Goal: Task Accomplishment & Management: Use online tool/utility

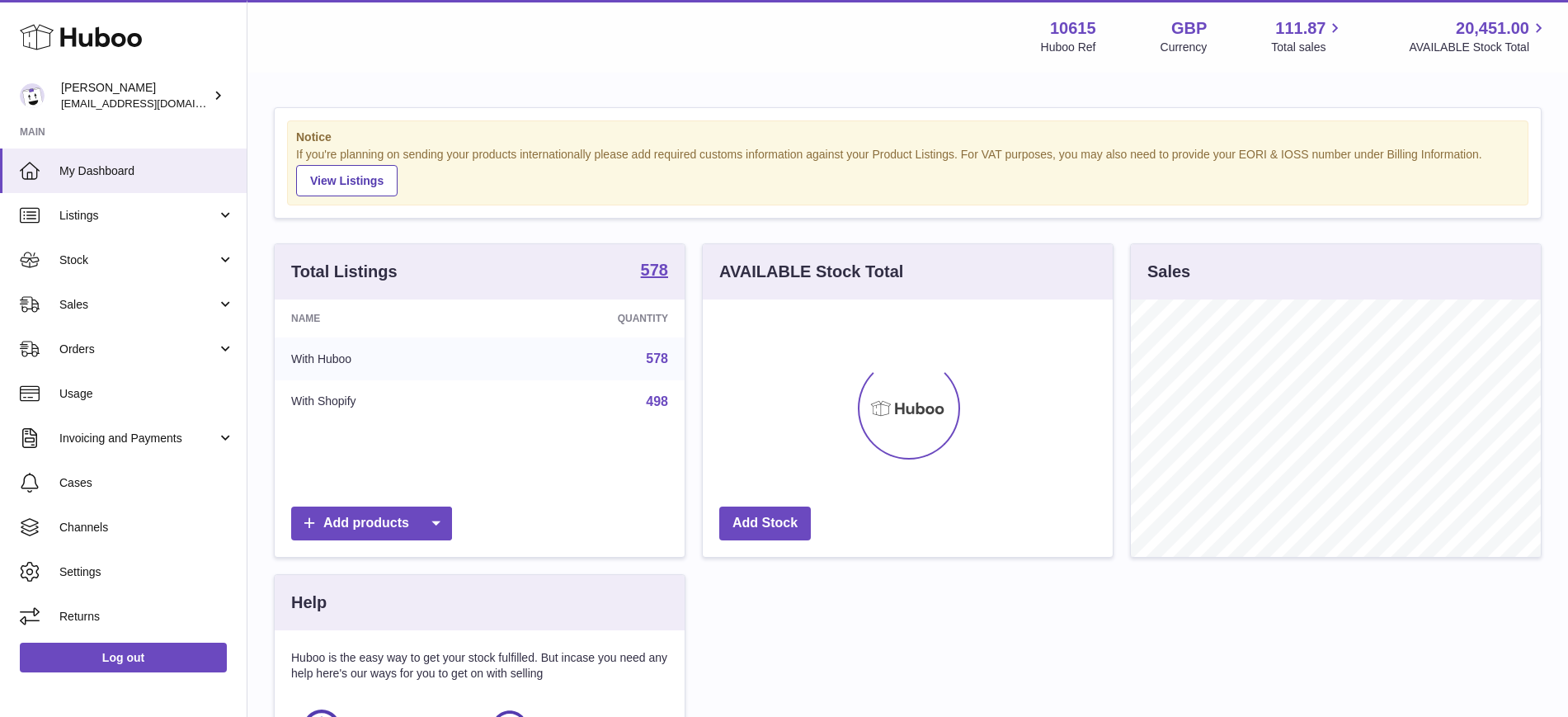
scroll to position [258, 410]
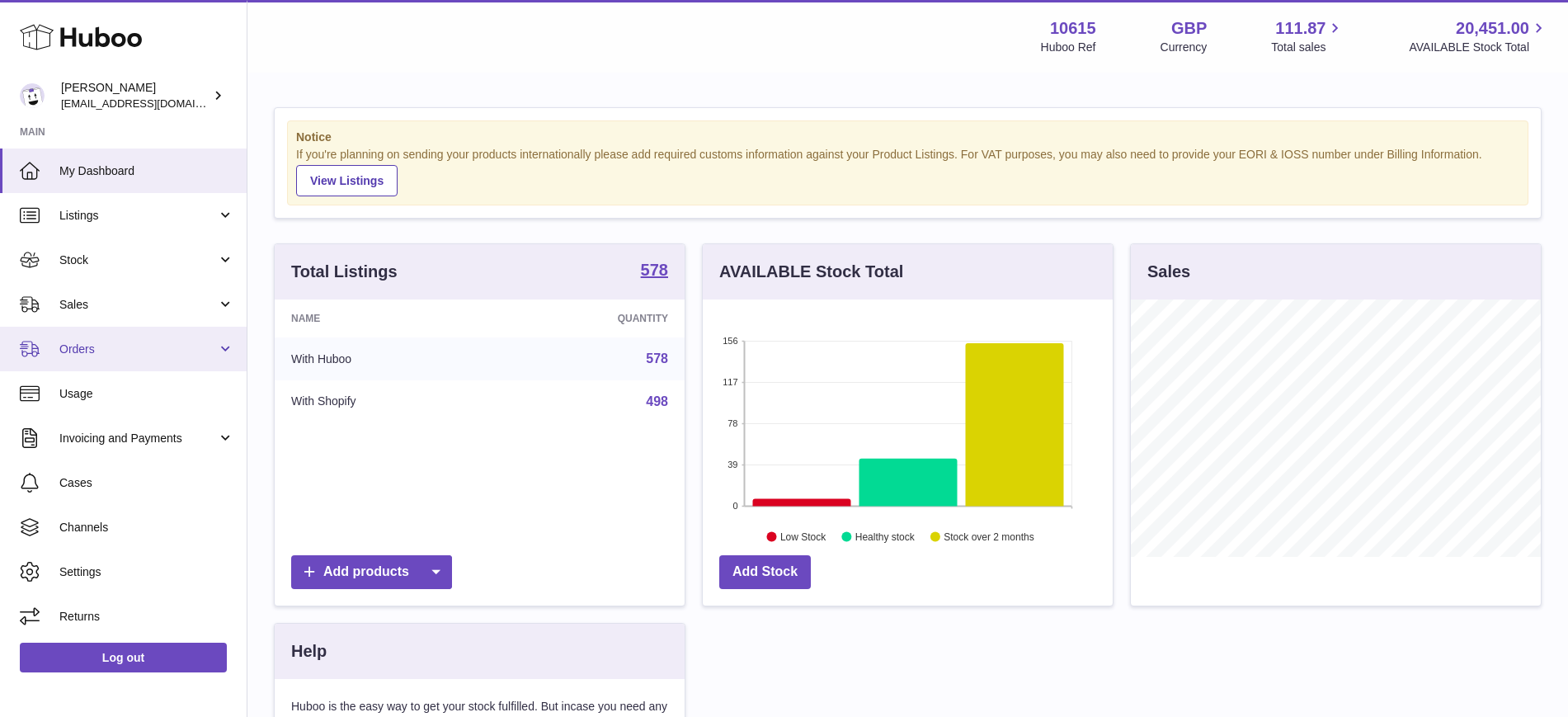
click at [94, 346] on span "Orders" at bounding box center [138, 349] width 158 height 16
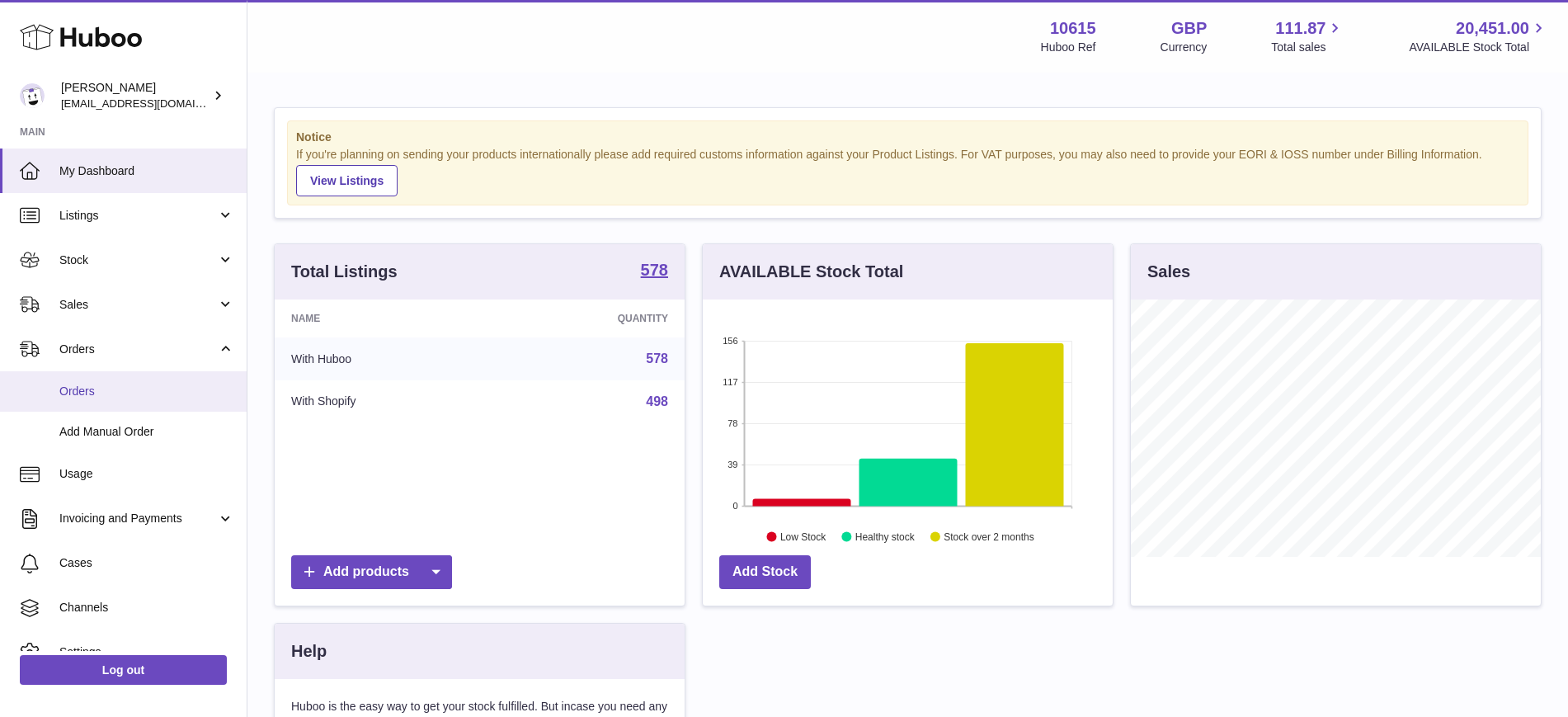
click at [81, 387] on span "Orders" at bounding box center [146, 391] width 175 height 16
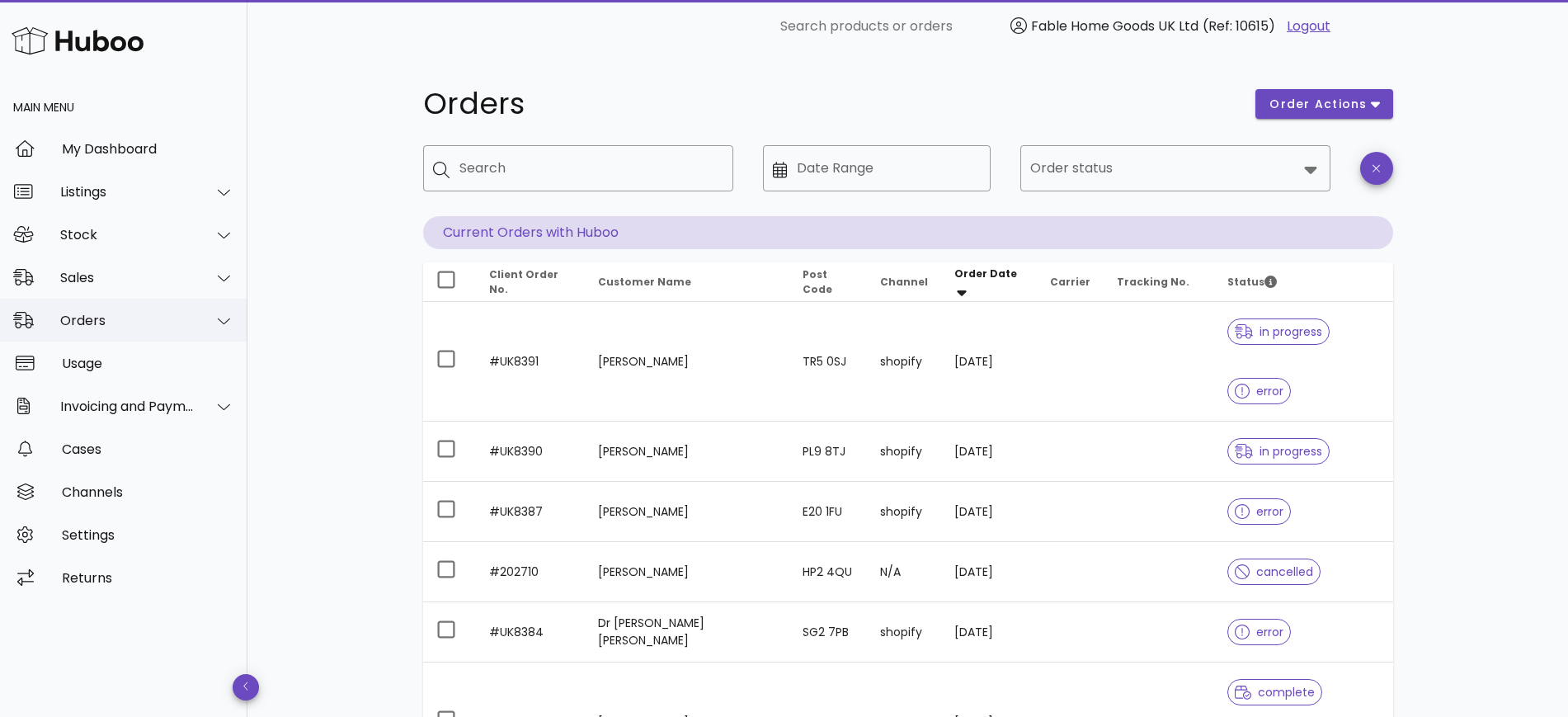
click at [112, 318] on div "Orders" at bounding box center [128, 320] width 135 height 16
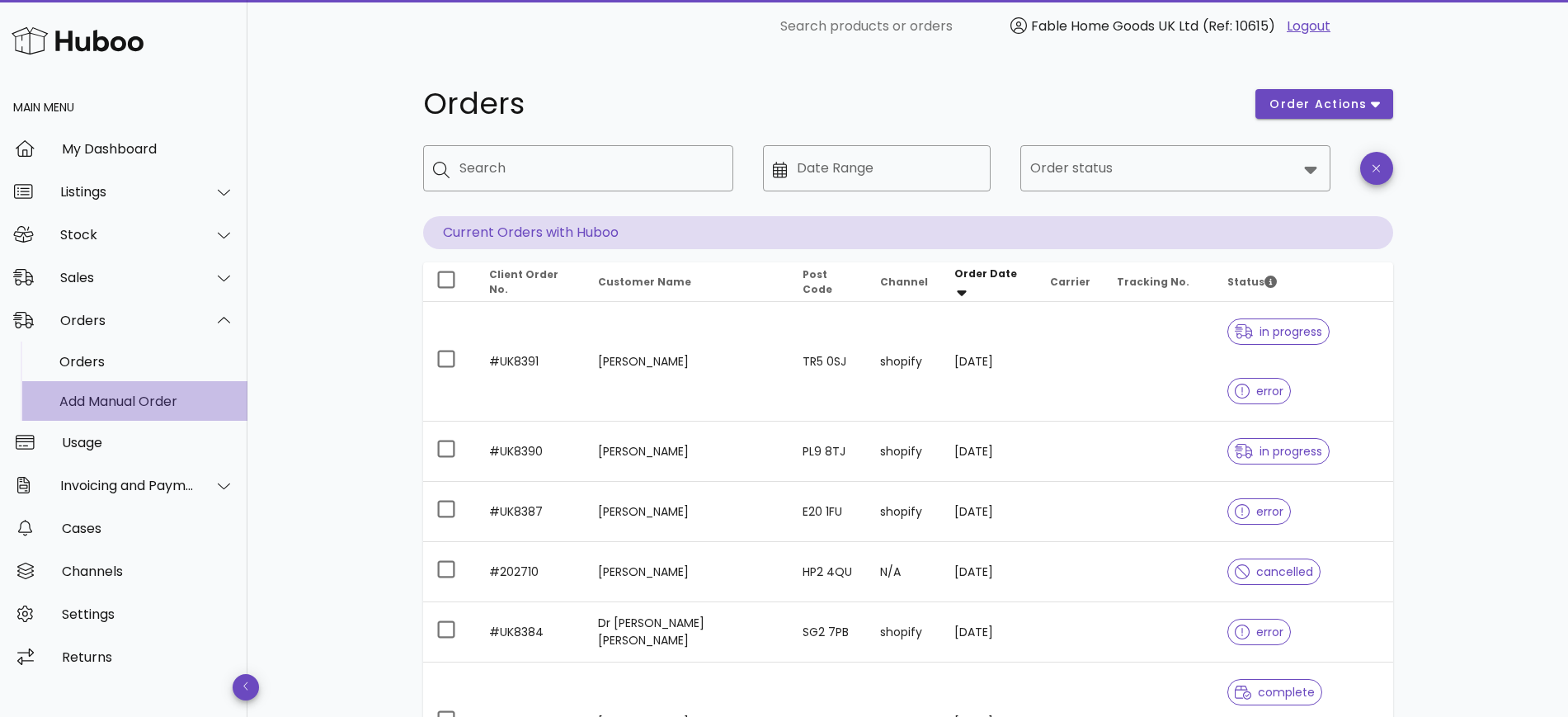
click at [92, 398] on div "Add Manual Order" at bounding box center [146, 401] width 175 height 16
